Goal: Task Accomplishment & Management: Use online tool/utility

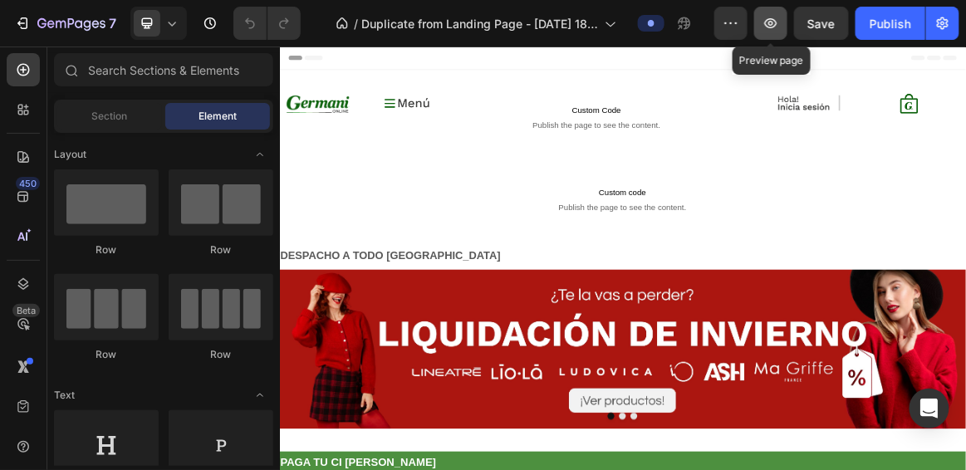
click at [771, 20] on icon "button" at bounding box center [770, 23] width 17 height 17
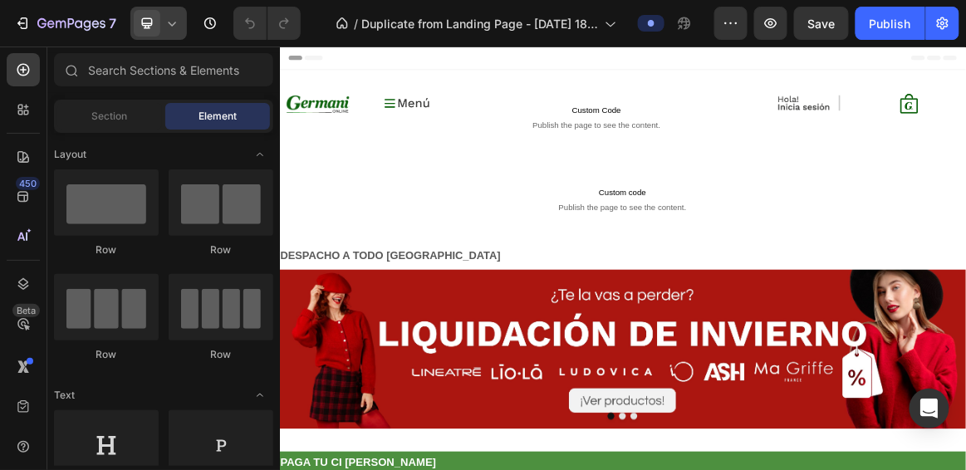
click at [150, 25] on icon at bounding box center [147, 23] width 11 height 11
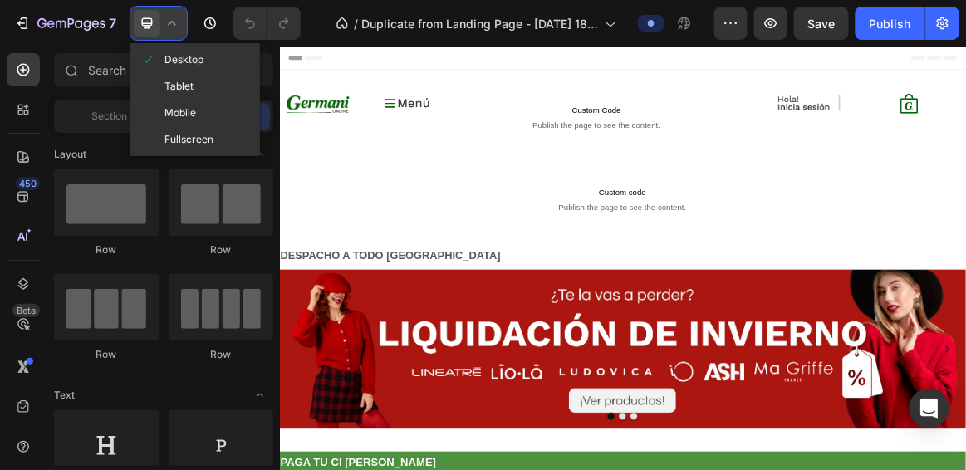
click at [147, 21] on icon at bounding box center [147, 23] width 17 height 17
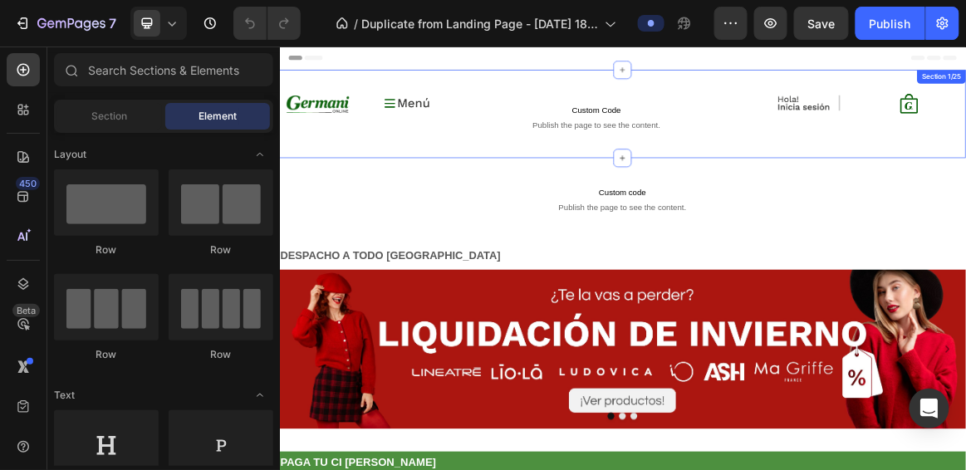
click at [362, 104] on div "Image Belleza y Cuidado Personal Hombre Mujer Infantil Zapatos y Zapatillas Ele…" at bounding box center [777, 144] width 997 height 128
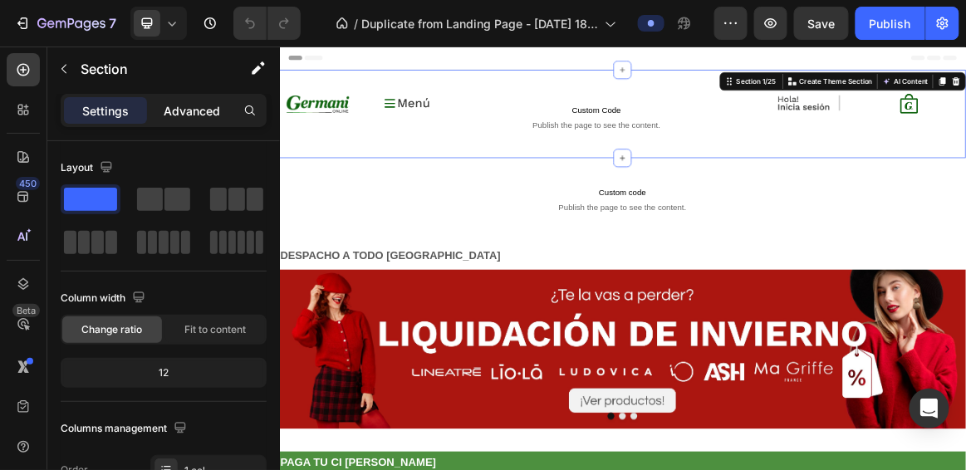
click at [189, 113] on p "Advanced" at bounding box center [192, 110] width 56 height 17
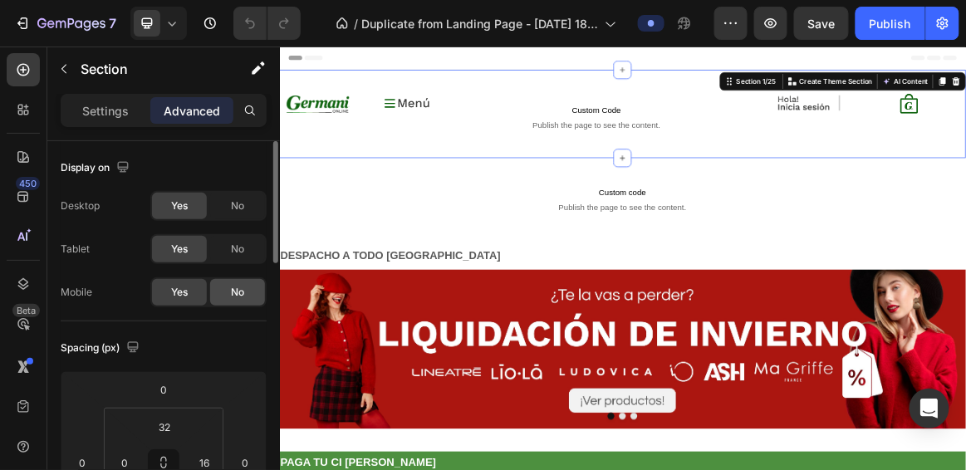
click at [240, 288] on span "No" at bounding box center [237, 292] width 13 height 15
click at [149, 23] on icon at bounding box center [147, 23] width 11 height 11
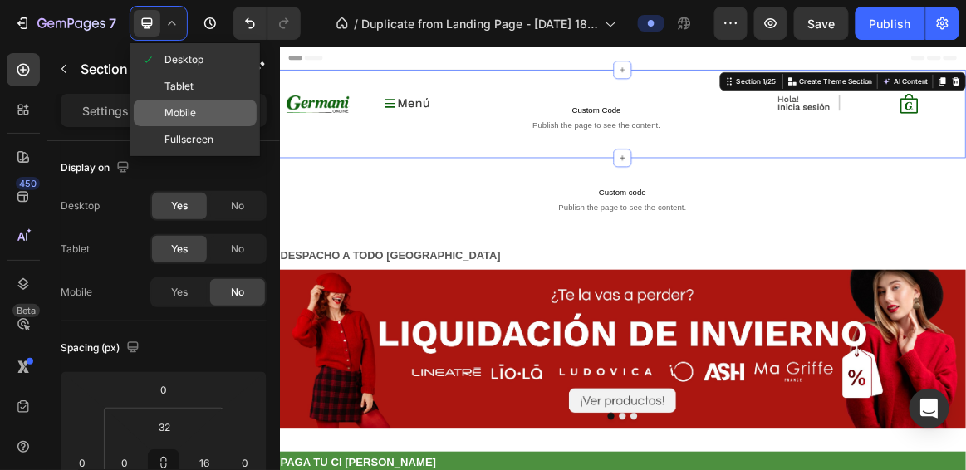
click at [192, 105] on span "Mobile" at bounding box center [180, 113] width 32 height 17
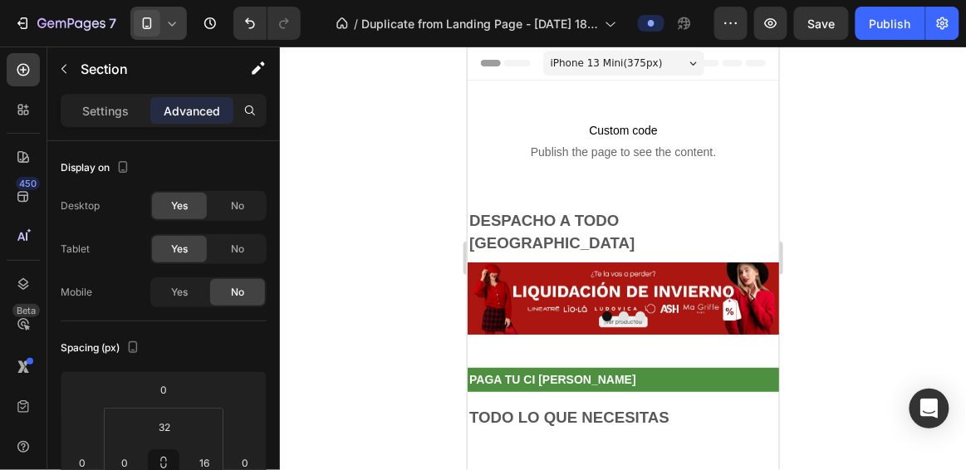
click at [164, 20] on icon at bounding box center [172, 23] width 17 height 17
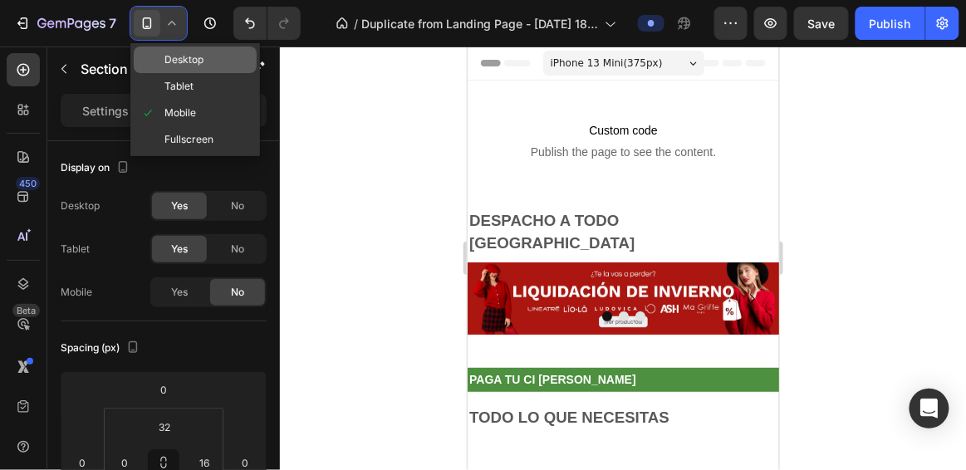
click at [170, 53] on span "Desktop" at bounding box center [183, 59] width 39 height 17
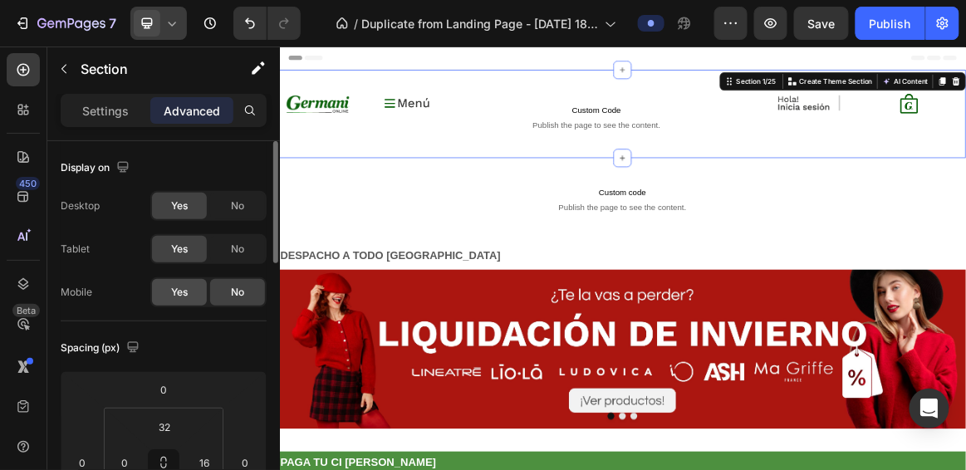
click at [184, 291] on span "Yes" at bounding box center [179, 292] width 17 height 15
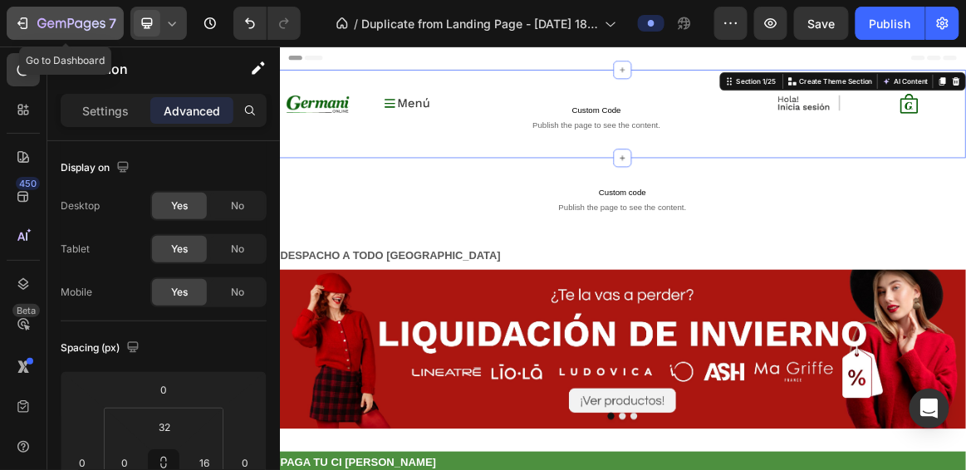
click at [56, 23] on icon "button" at bounding box center [61, 24] width 10 height 7
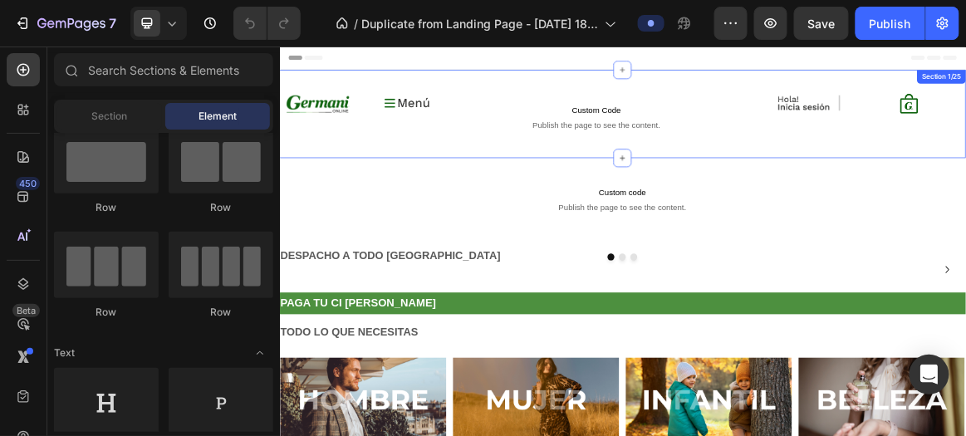
click at [486, 91] on div "Image Belleza y Cuidado Personal Hombre Mujer Infantil Zapatos y Zapatillas Ele…" at bounding box center [777, 144] width 997 height 128
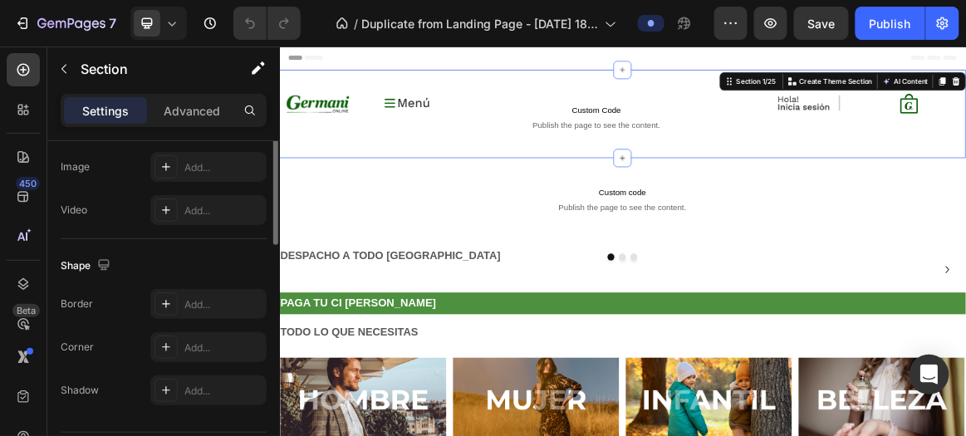
scroll to position [669, 0]
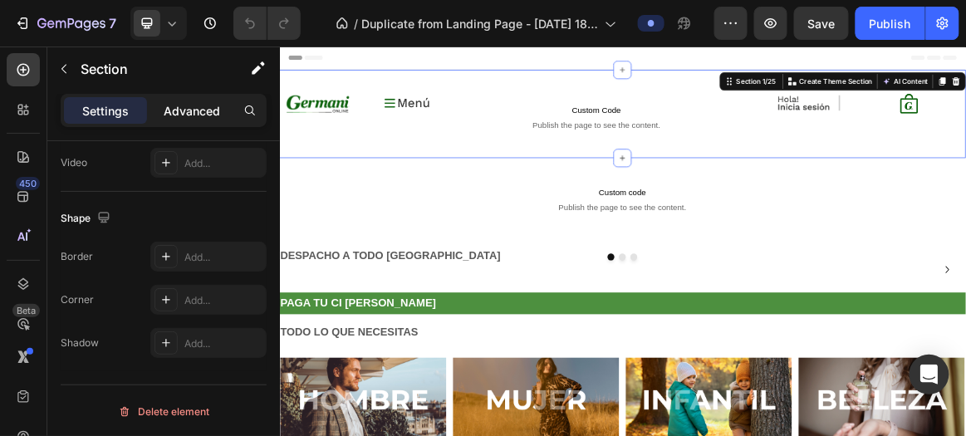
click at [193, 109] on p "Advanced" at bounding box center [192, 110] width 56 height 17
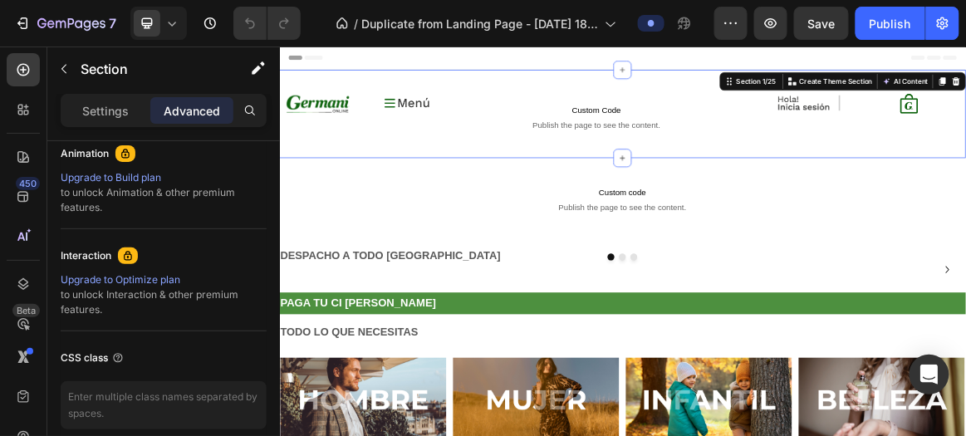
scroll to position [809, 0]
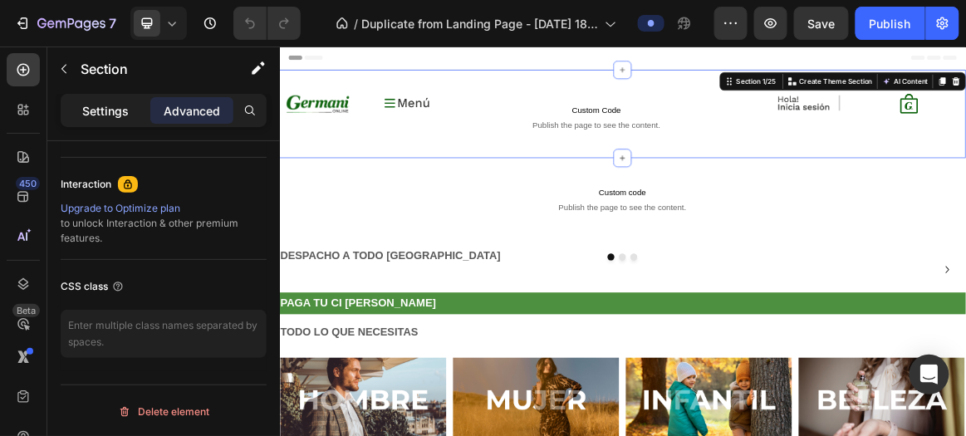
click at [108, 106] on p "Settings" at bounding box center [105, 110] width 47 height 17
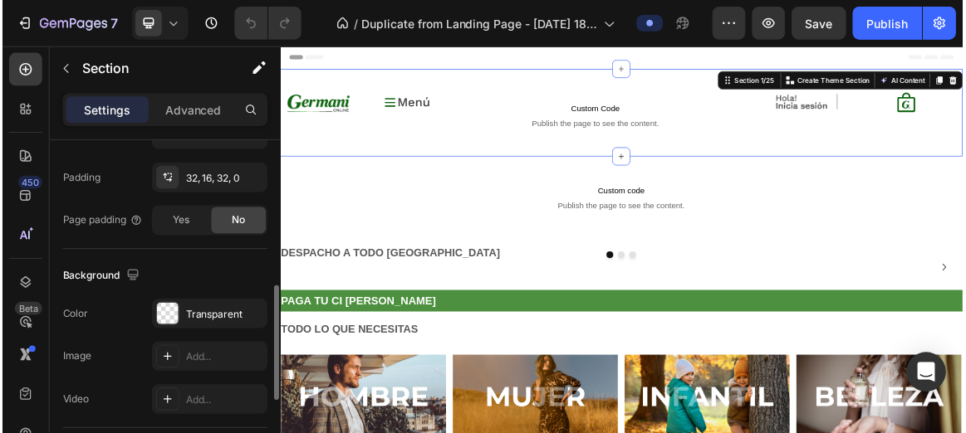
scroll to position [433, 0]
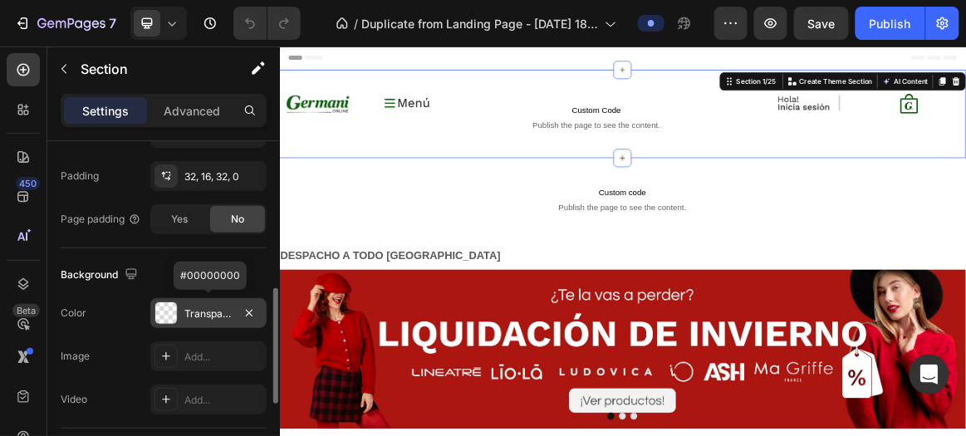
click at [184, 311] on div "Transparent" at bounding box center [208, 313] width 48 height 15
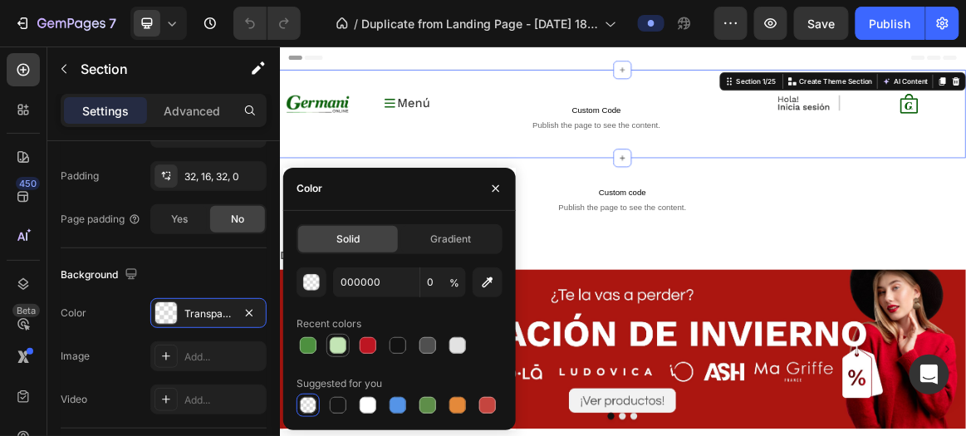
click at [337, 346] on div at bounding box center [338, 345] width 17 height 17
type input "C3E5B5"
type input "100"
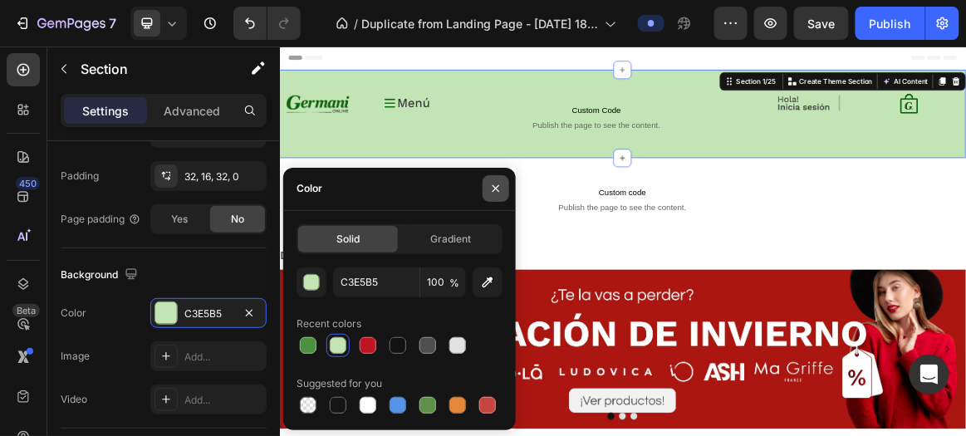
click at [502, 188] on icon "button" at bounding box center [495, 188] width 13 height 13
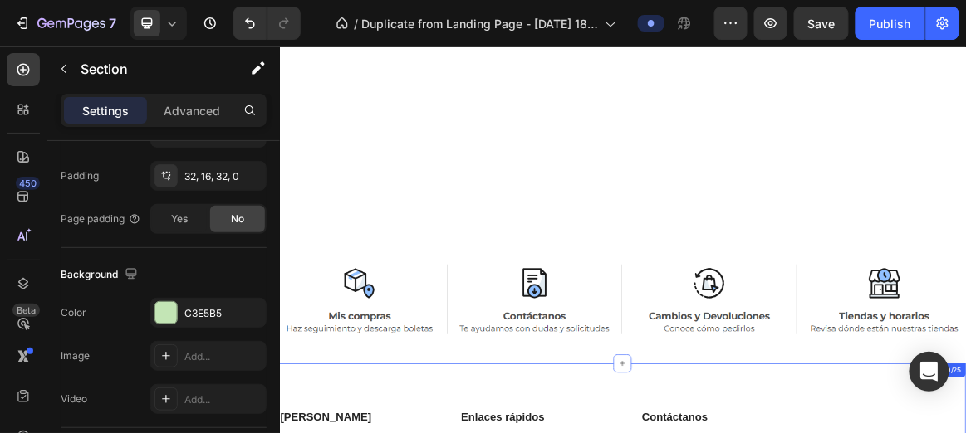
scroll to position [2300, 0]
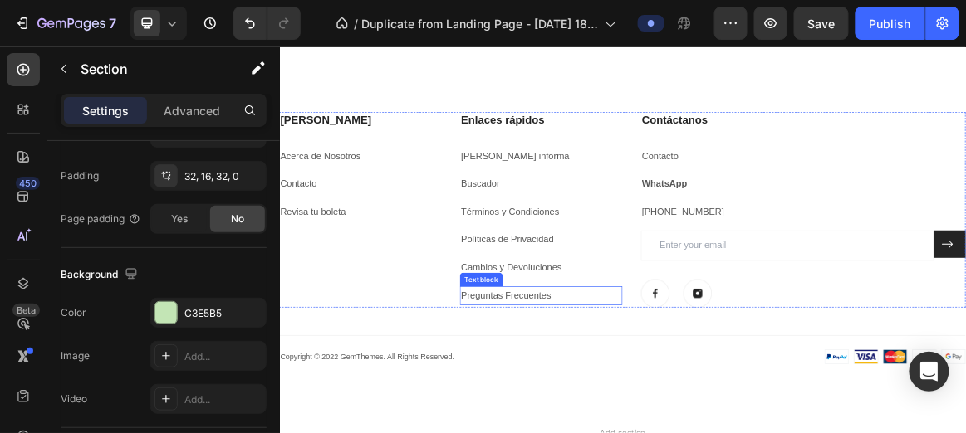
click at [750, 418] on p "Preguntas Frecuentes" at bounding box center [659, 408] width 233 height 24
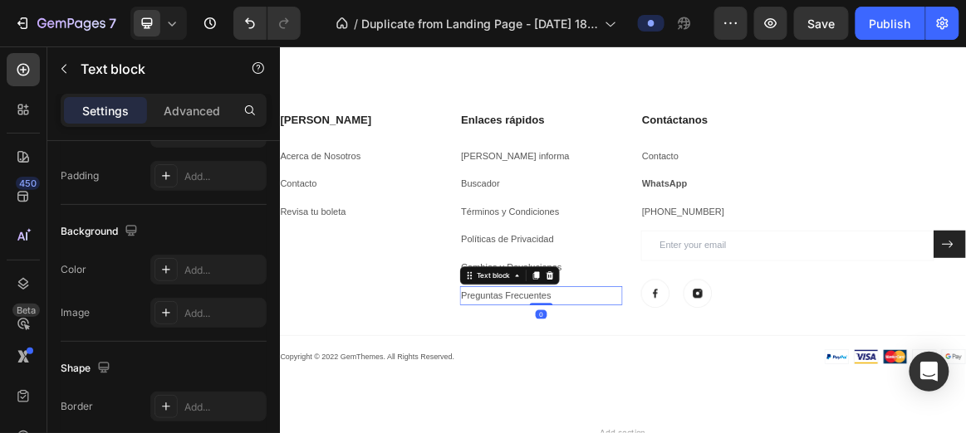
scroll to position [0, 0]
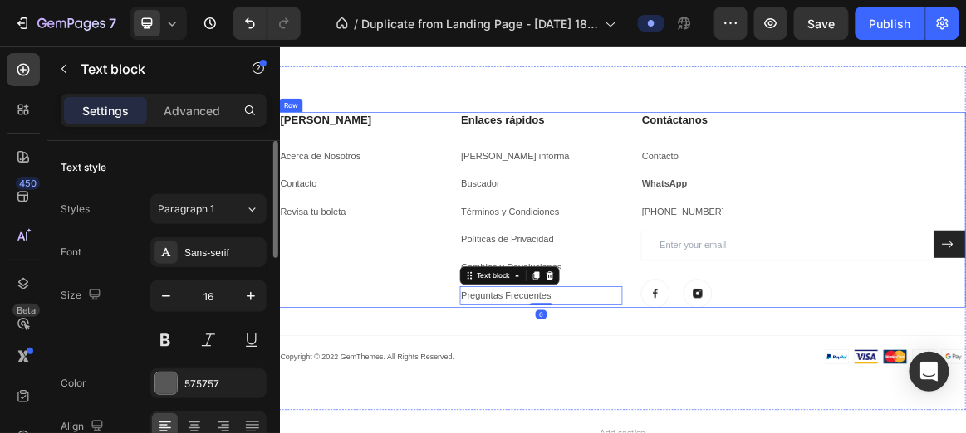
click at [413, 385] on div "[PERSON_NAME] Heading Acerca de Nosotros Text block Contacto Text block Revisa …" at bounding box center [397, 283] width 236 height 284
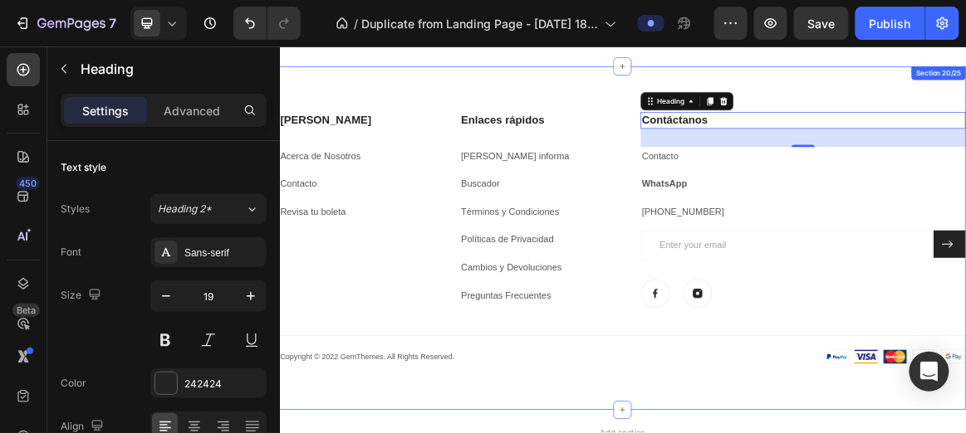
click at [390, 435] on div "[PERSON_NAME] Heading Acerca de Nosotros Text block Contacto Text block Revisa …" at bounding box center [777, 324] width 997 height 499
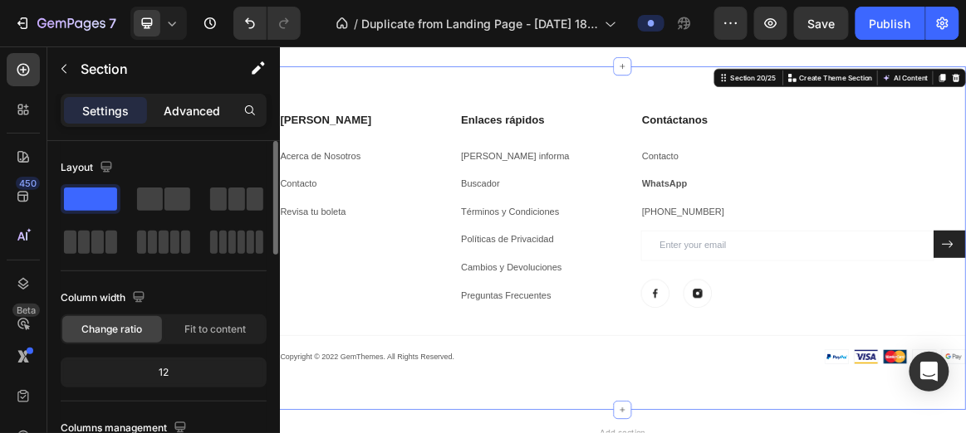
click at [186, 110] on p "Advanced" at bounding box center [192, 110] width 56 height 17
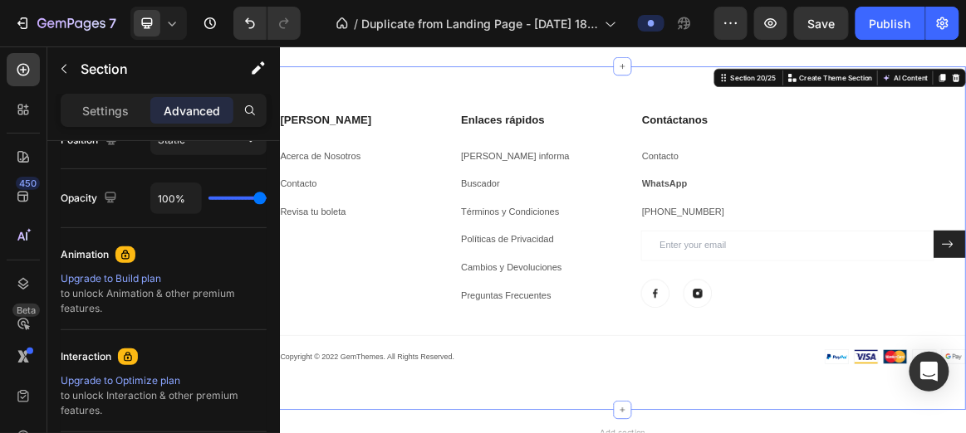
scroll to position [811, 0]
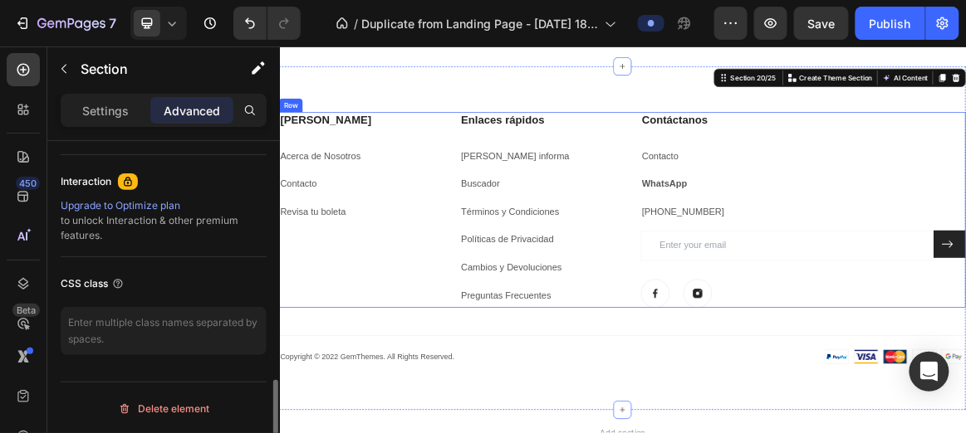
click at [333, 351] on div "[PERSON_NAME] Heading Acerca de Nosotros Text block Contacto Text block Revisa …" at bounding box center [397, 283] width 236 height 284
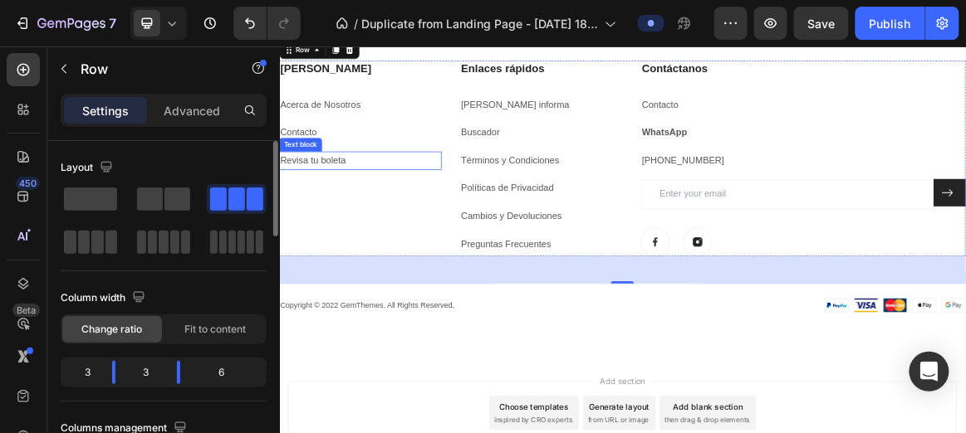
scroll to position [1165, 0]
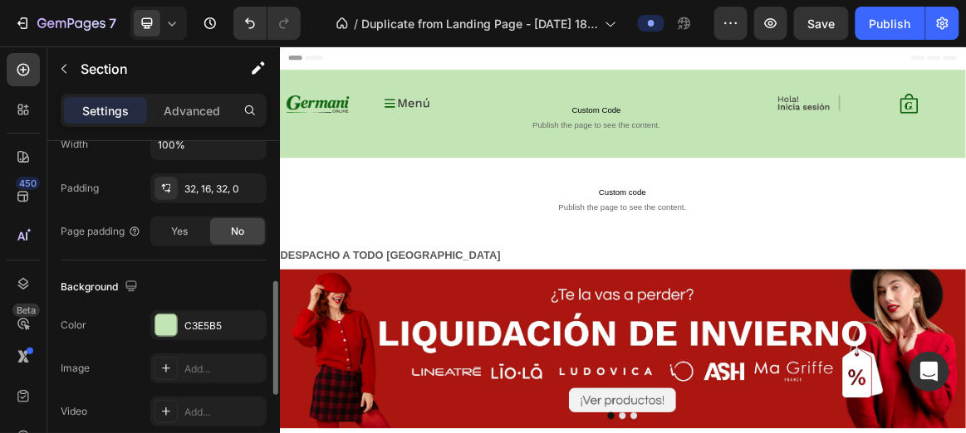
scroll to position [458, 0]
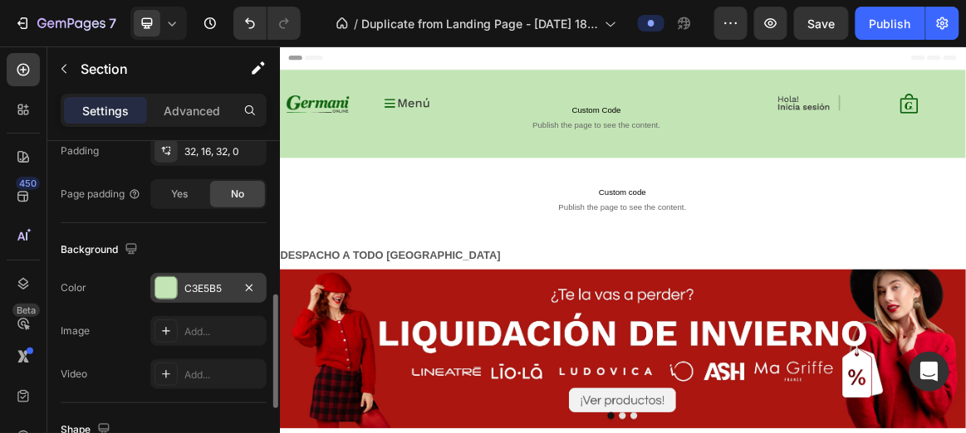
click at [204, 291] on div "C3E5B5" at bounding box center [208, 289] width 48 height 15
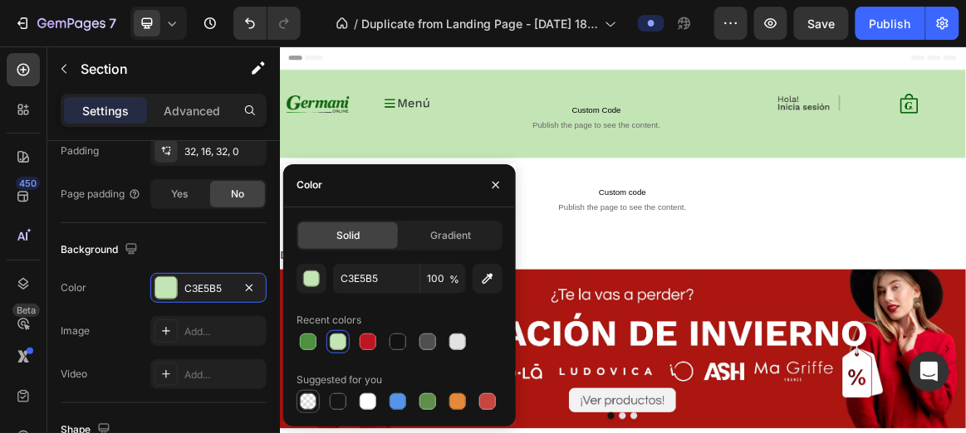
click at [308, 396] on div at bounding box center [308, 402] width 17 height 17
type input "000000"
type input "0"
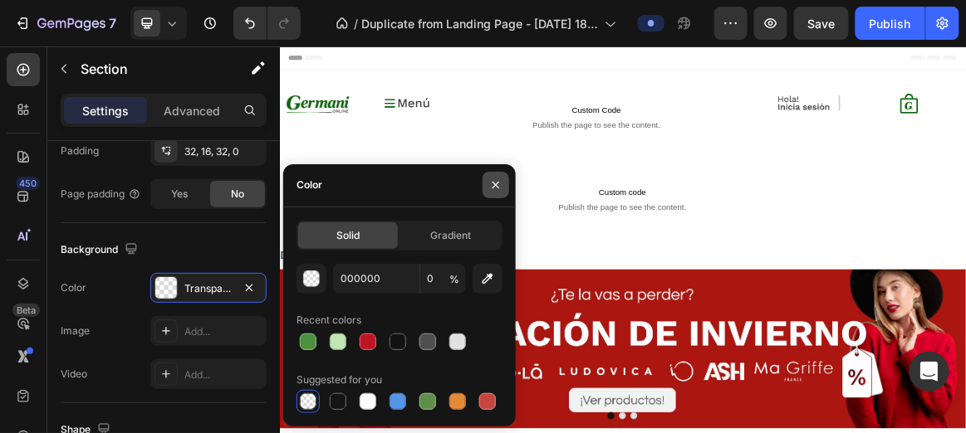
click at [494, 186] on icon "button" at bounding box center [495, 185] width 7 height 7
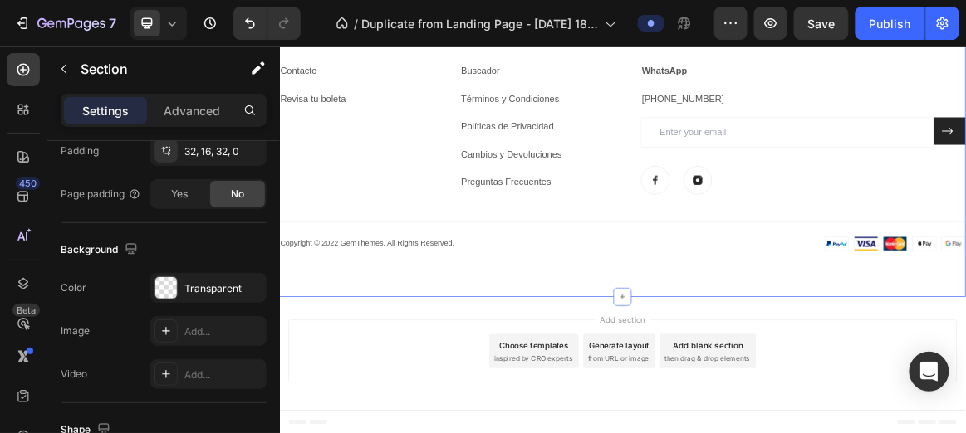
scroll to position [2065, 0]
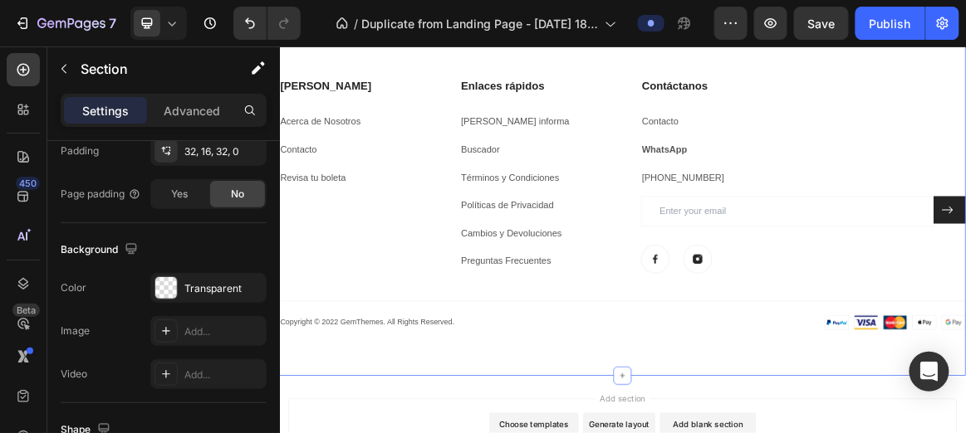
click at [491, 417] on div "[PERSON_NAME] Heading Acerca de Nosotros Text block Contacto Text block Revisa …" at bounding box center [777, 274] width 997 height 366
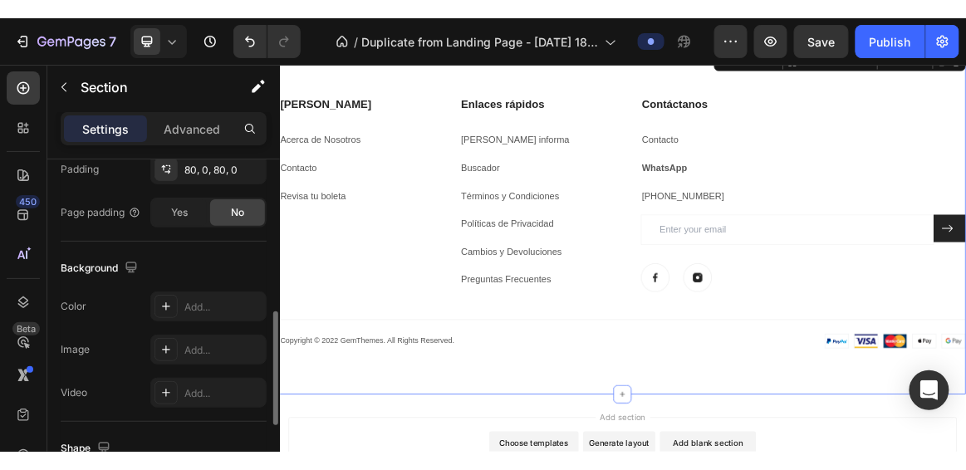
scroll to position [457, 0]
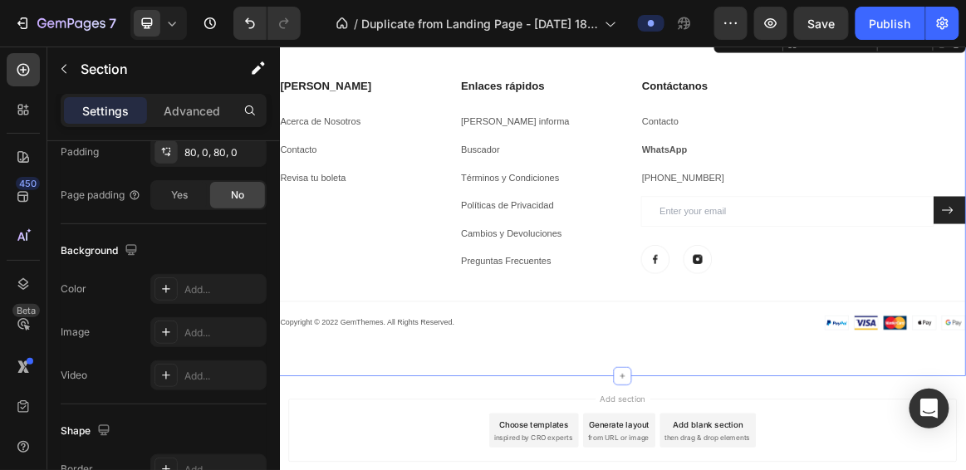
click at [495, 435] on div "[PERSON_NAME] Heading Acerca de Nosotros Text block Contacto Text block Revisa …" at bounding box center [777, 274] width 997 height 499
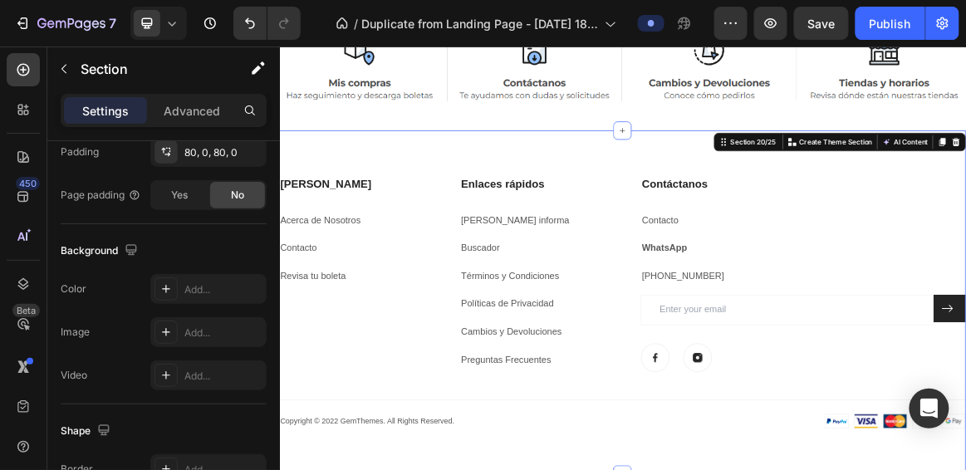
scroll to position [1921, 0]
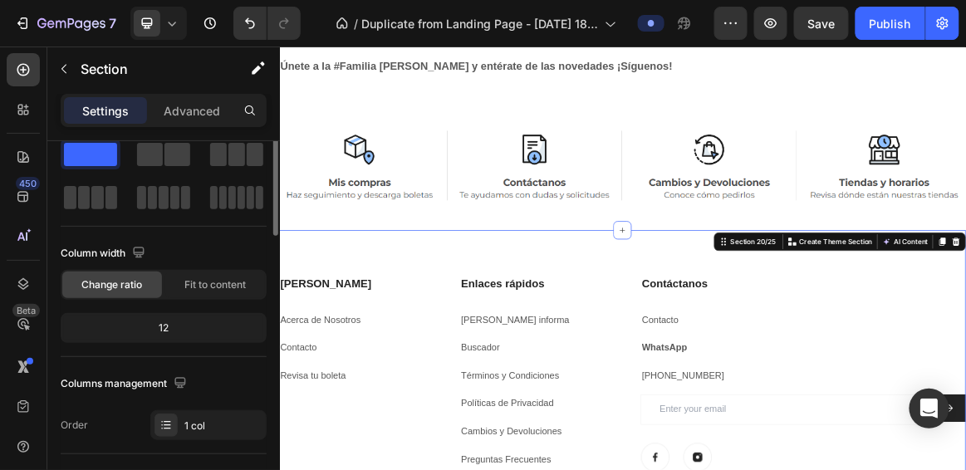
scroll to position [0, 0]
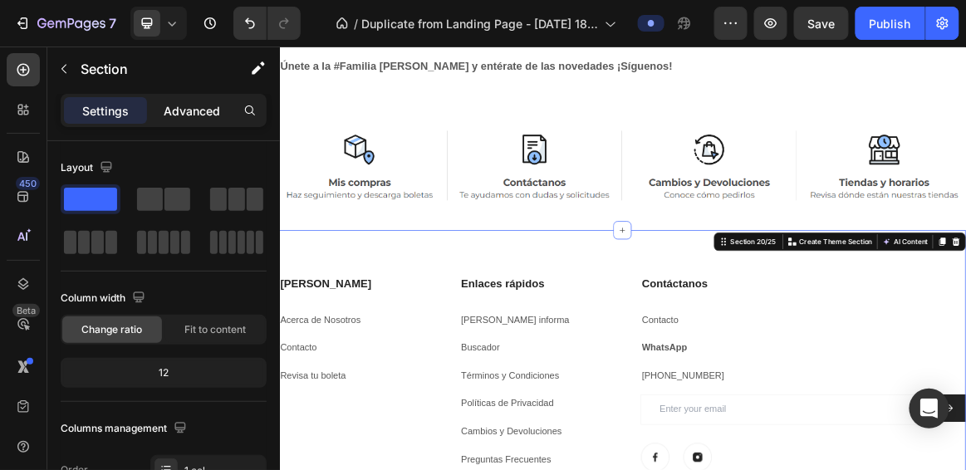
click at [184, 111] on p "Advanced" at bounding box center [192, 110] width 56 height 17
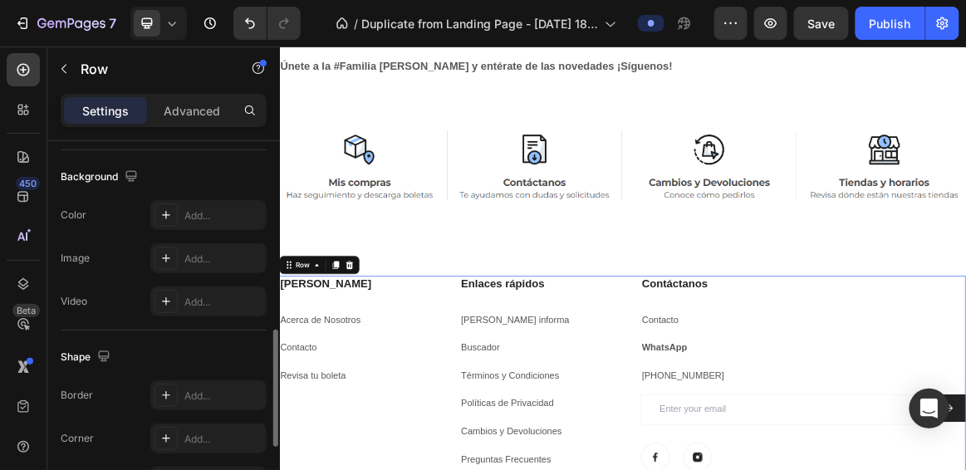
scroll to position [596, 0]
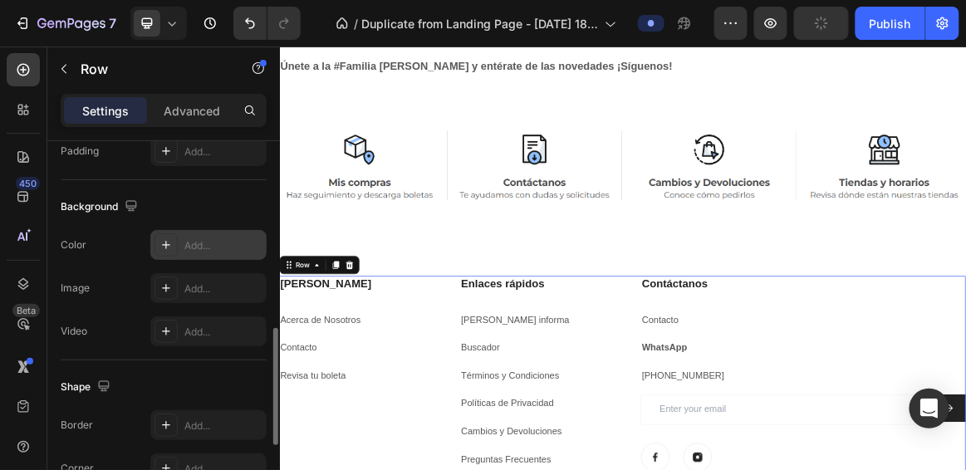
click at [169, 248] on icon at bounding box center [165, 244] width 13 height 13
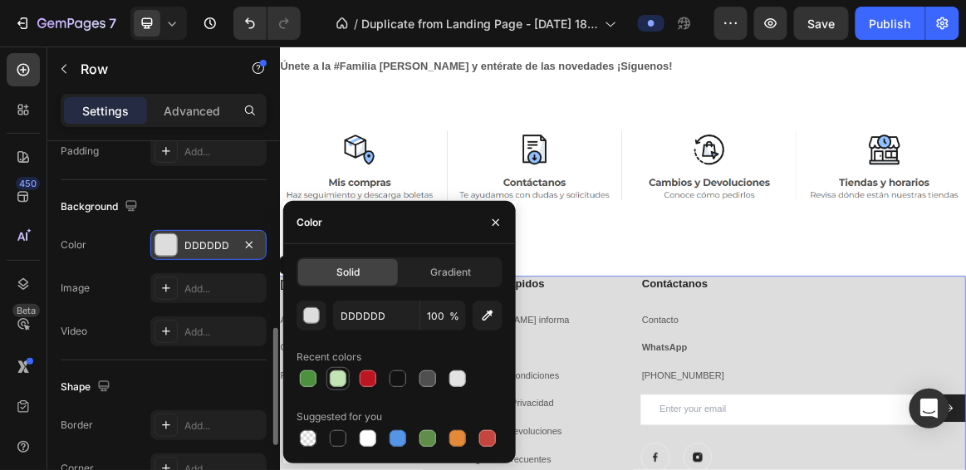
click at [334, 383] on div at bounding box center [338, 378] width 17 height 17
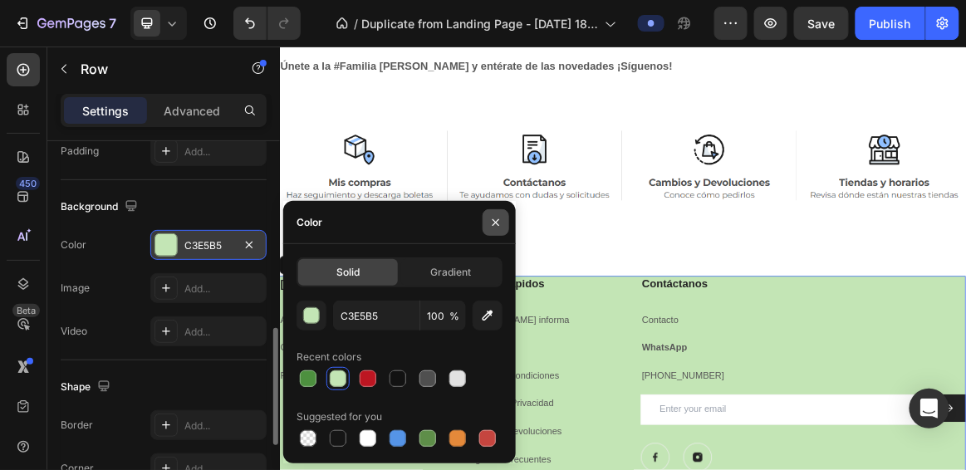
click at [497, 219] on icon "button" at bounding box center [495, 222] width 13 height 13
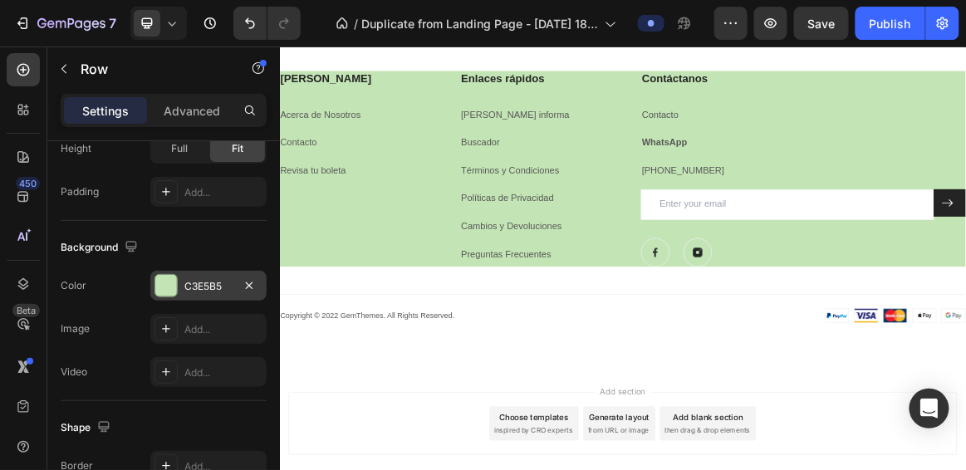
scroll to position [2987, 0]
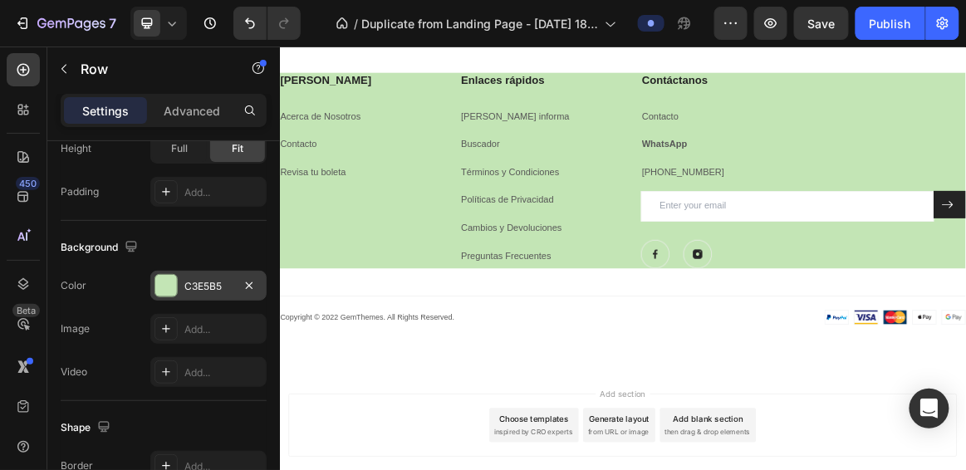
click at [174, 285] on div at bounding box center [166, 286] width 22 height 22
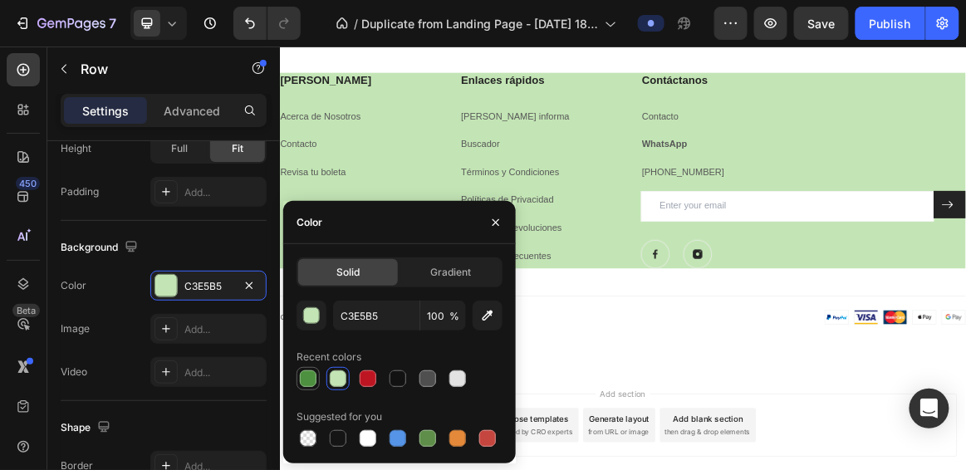
click at [311, 380] on div at bounding box center [308, 378] width 17 height 17
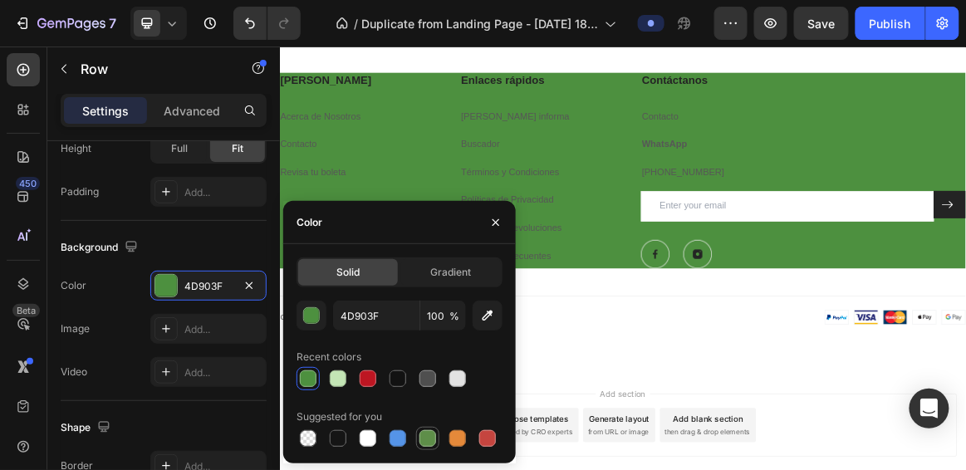
click at [434, 435] on div at bounding box center [428, 439] width 20 height 20
type input "5E8E49"
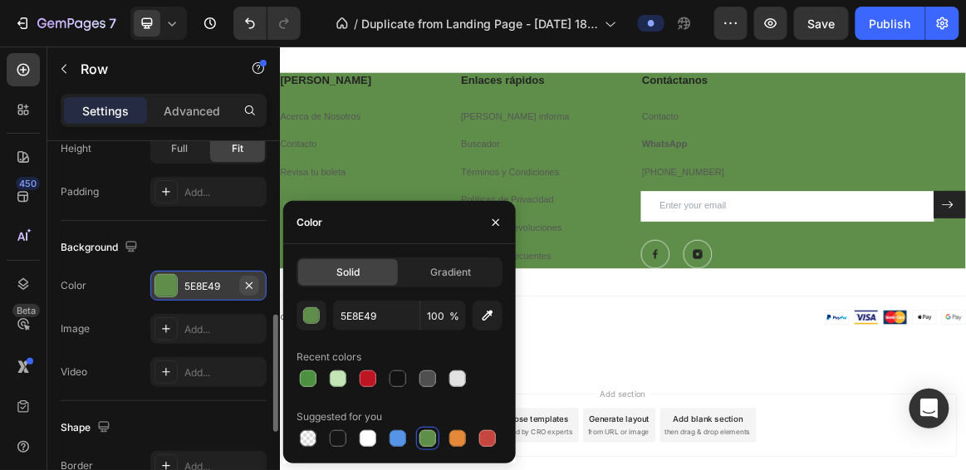
click at [248, 285] on icon "button" at bounding box center [248, 285] width 13 height 13
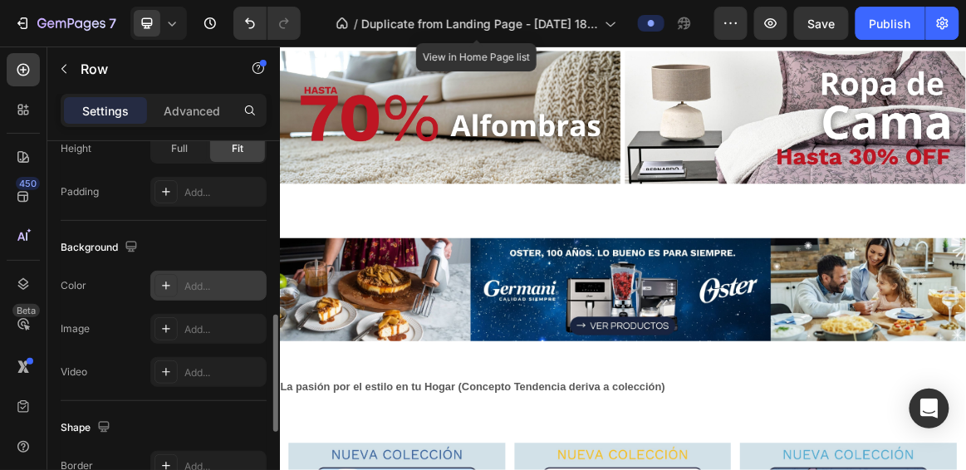
scroll to position [0, 0]
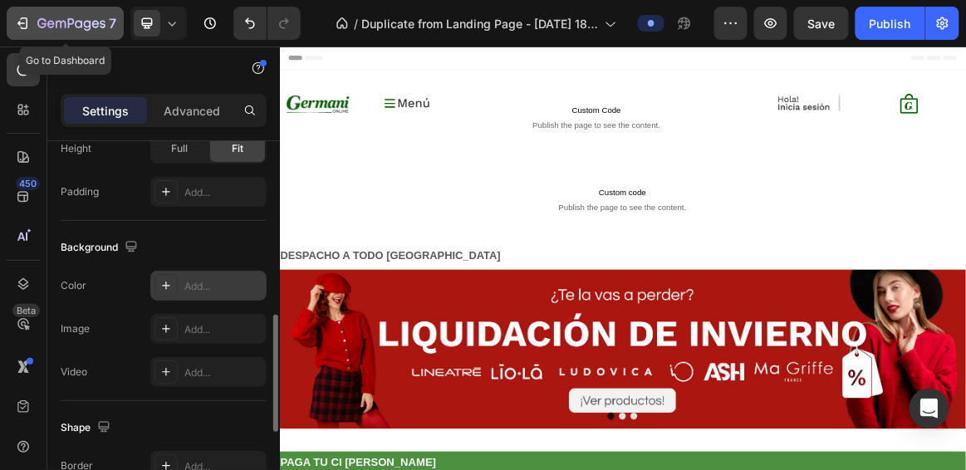
click at [24, 16] on icon "button" at bounding box center [22, 23] width 17 height 17
